Goal: Task Accomplishment & Management: Manage account settings

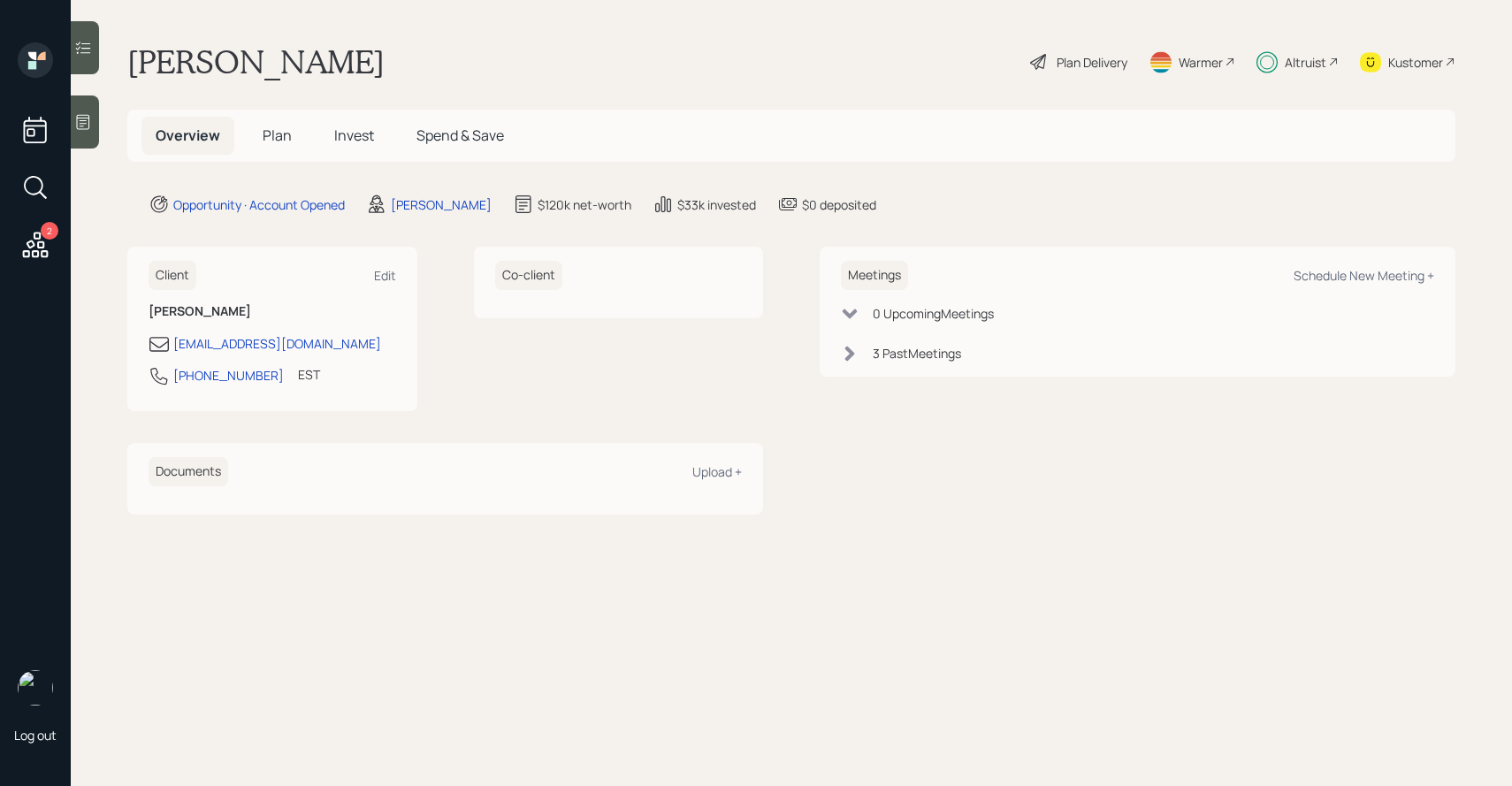
click at [360, 142] on span "Invest" at bounding box center [353, 136] width 40 height 20
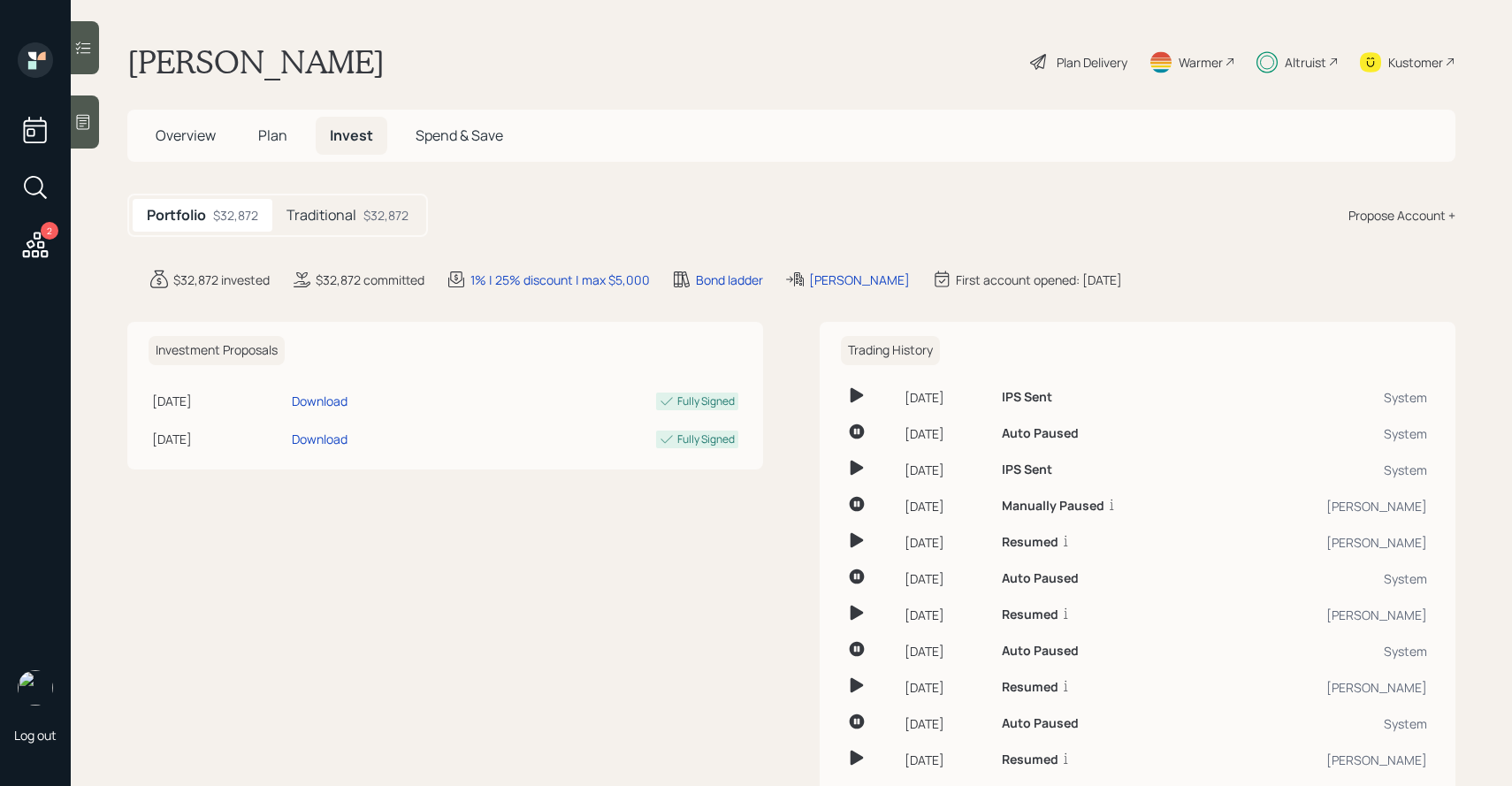
click at [88, 49] on icon at bounding box center [83, 48] width 18 height 18
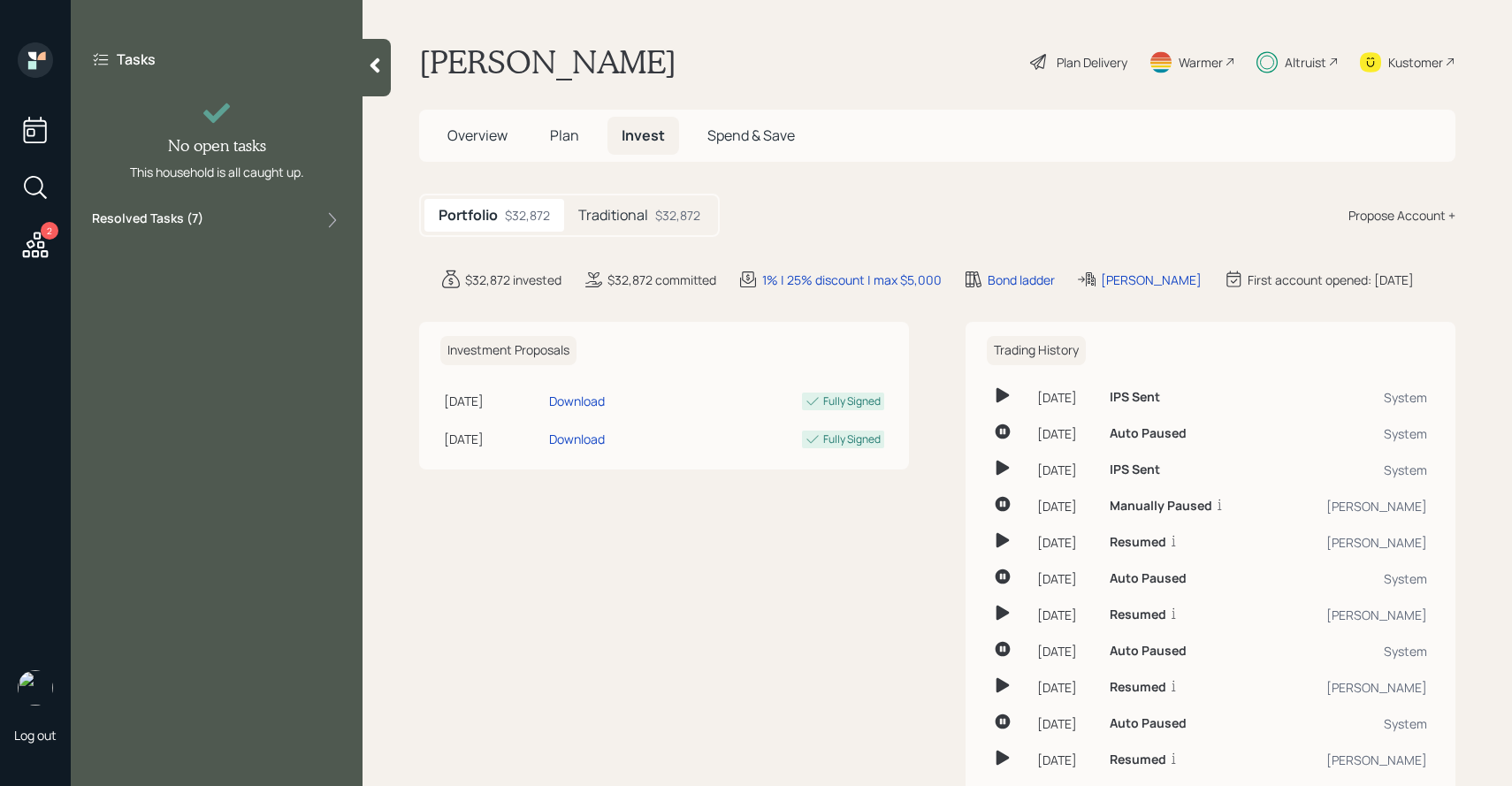
click at [152, 213] on label "Resolved Tasks ( 7 )" at bounding box center [147, 220] width 112 height 21
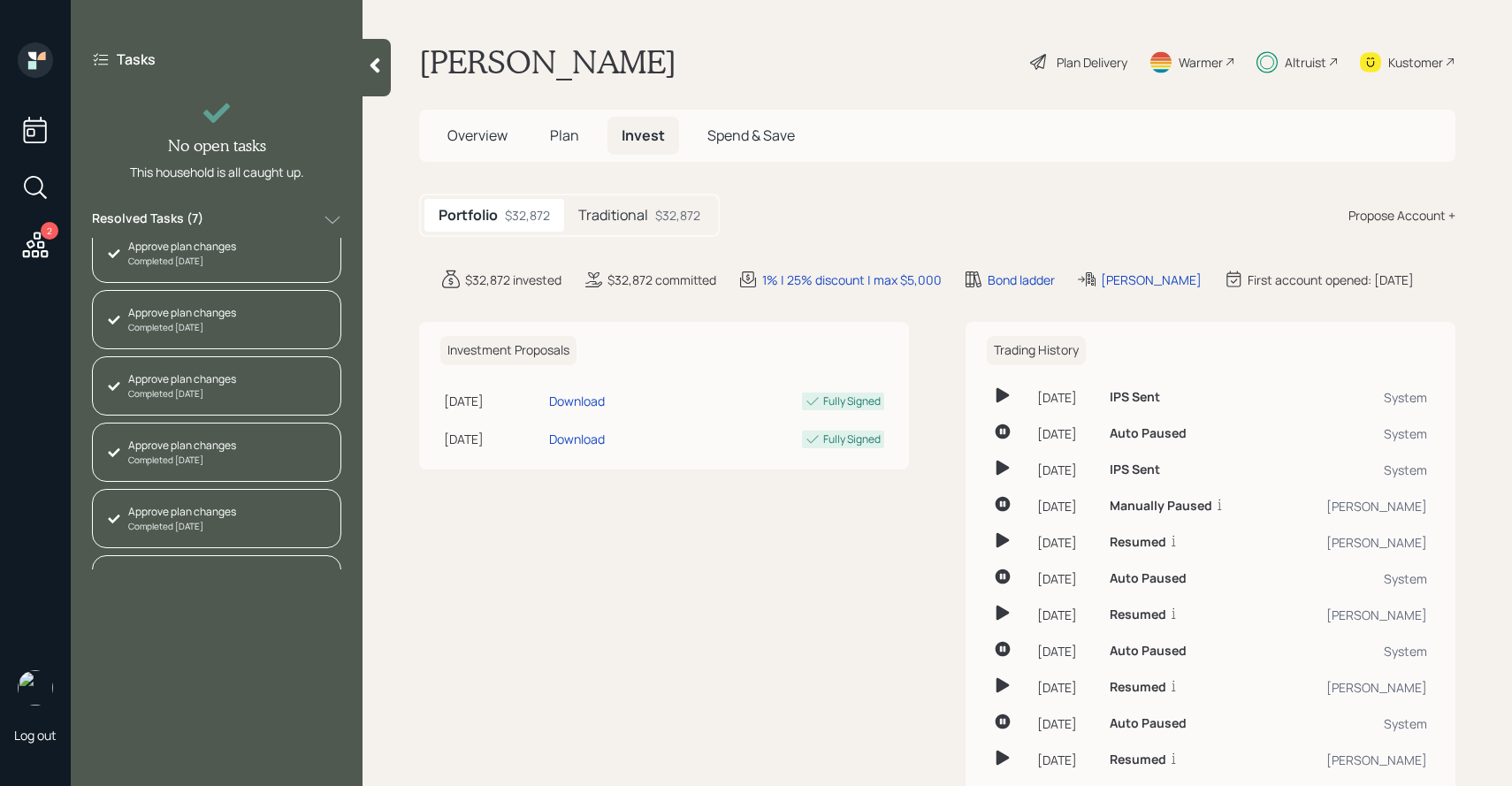
scroll to position [126, 0]
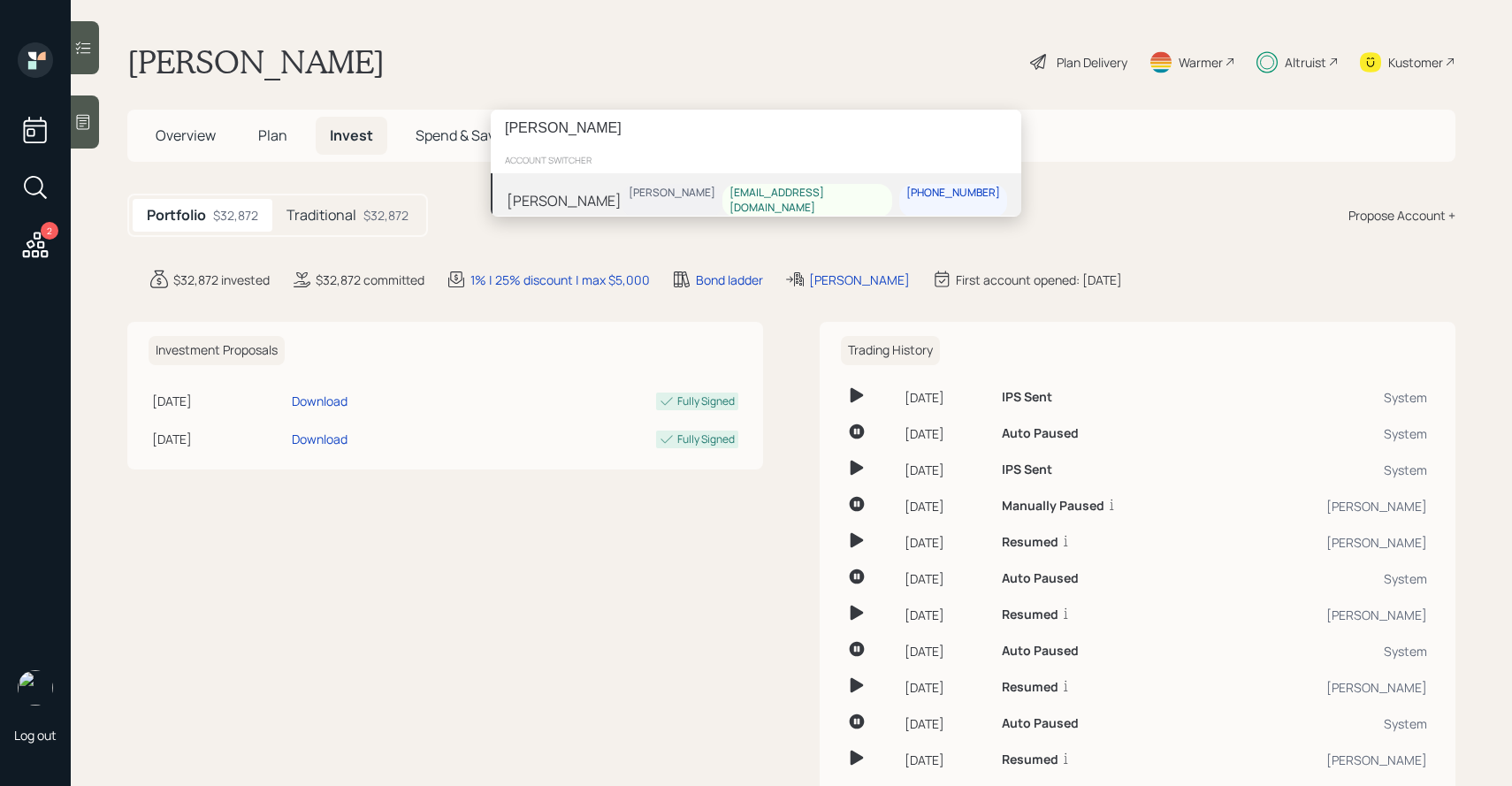
type input "[PERSON_NAME]"
